Goal: Transaction & Acquisition: Obtain resource

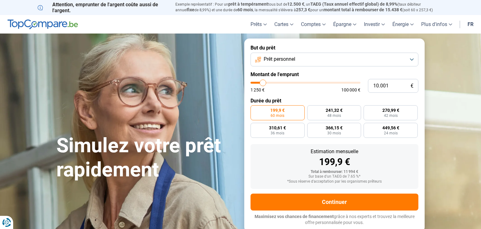
type input "51.250"
type input "51250"
click at [306, 83] on input "range" at bounding box center [306, 83] width 110 height 2
radio input "false"
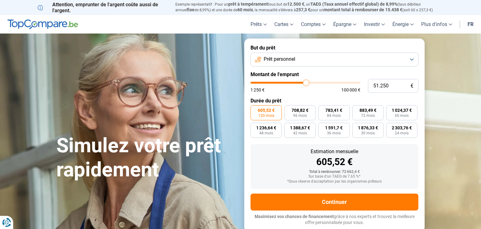
type input "35.250"
type input "35250"
click at [289, 83] on input "range" at bounding box center [306, 83] width 110 height 2
type input "19.750"
type input "19750"
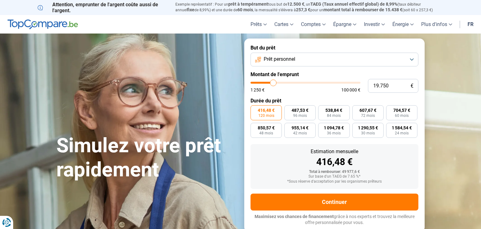
click at [274, 83] on input "range" at bounding box center [306, 83] width 110 height 2
radio input "true"
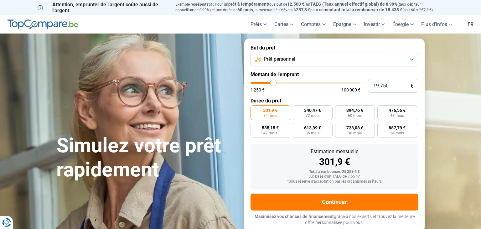
type input "9.750"
type input "9750"
click at [263, 83] on input "range" at bounding box center [306, 83] width 110 height 2
radio input "true"
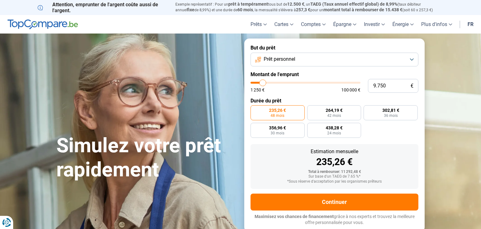
type input "6.250"
type input "6000"
click at [259, 83] on input "range" at bounding box center [306, 83] width 110 height 2
type input "6.000"
radio input "true"
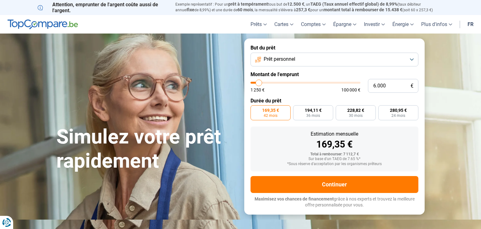
type input "9.000"
type input "9000"
click at [262, 83] on input "range" at bounding box center [306, 83] width 110 height 2
radio input "false"
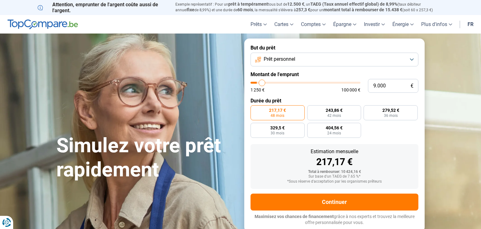
type input "6.750"
type input "6750"
click at [260, 83] on input "range" at bounding box center [306, 83] width 110 height 2
radio input "true"
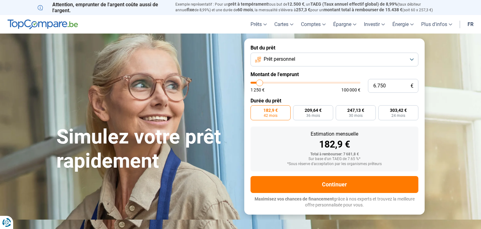
click at [323, 55] on button "Prêt personnel" at bounding box center [335, 60] width 168 height 14
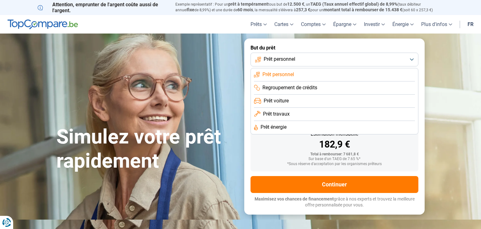
click at [287, 115] on span "Prêt travaux" at bounding box center [276, 114] width 27 height 7
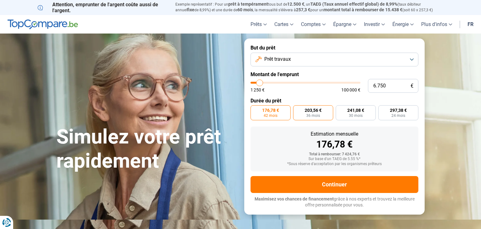
click at [325, 118] on label "203,56 € 36 mois" at bounding box center [313, 112] width 40 height 15
click at [297, 109] on input "203,56 € 36 mois" at bounding box center [295, 107] width 4 height 4
radio input "true"
click at [303, 113] on label "203,56 € 36 mois" at bounding box center [313, 112] width 40 height 15
click at [297, 109] on input "203,56 € 36 mois" at bounding box center [295, 107] width 4 height 4
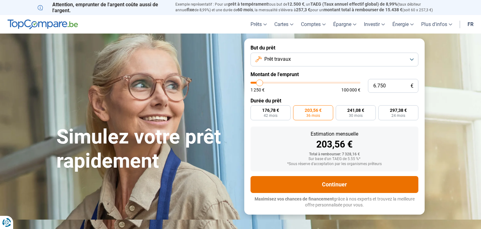
click at [306, 189] on button "Continuer" at bounding box center [335, 184] width 168 height 17
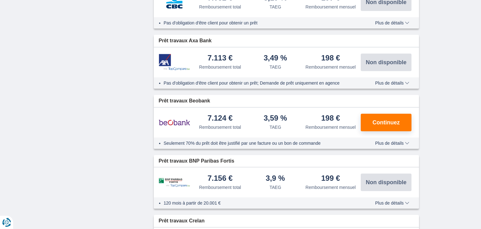
scroll to position [436, 0]
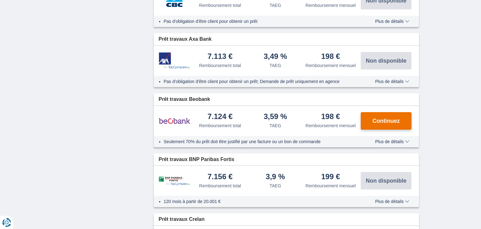
click at [389, 120] on span "Continuez" at bounding box center [386, 121] width 27 height 6
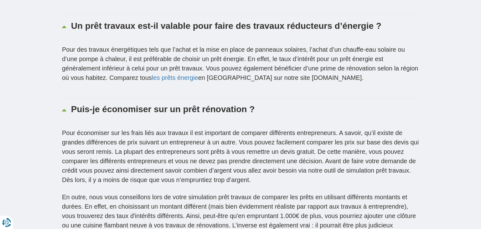
scroll to position [2652, 0]
